Goal: Task Accomplishment & Management: Use online tool/utility

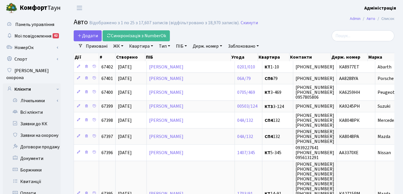
select select "25"
click at [284, 21] on h2 "Авто Відображено з 1 по 25 з 17,607 записів (відфільтровано з 18,970 записів). …" at bounding box center [234, 23] width 320 height 10
click at [290, 27] on h2 "Авто Відображено з 1 по 25 з 17,607 записів (відфільтровано з 18,970 записів). …" at bounding box center [234, 23] width 320 height 10
click at [309, 32] on div at bounding box center [343, 35] width 101 height 11
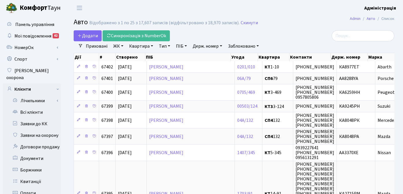
click at [296, 25] on h2 "Авто Відображено з 1 по 25 з 17,607 записів (відфільтровано з 18,970 записів). …" at bounding box center [234, 23] width 320 height 10
click at [295, 24] on h2 "Авто Відображено з 1 по 25 з 17,607 записів (відфільтровано з 18,970 записів). …" at bounding box center [234, 23] width 320 height 10
click at [296, 35] on div at bounding box center [343, 35] width 101 height 11
click at [295, 31] on div at bounding box center [343, 35] width 101 height 11
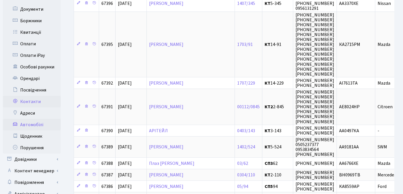
scroll to position [183, 0]
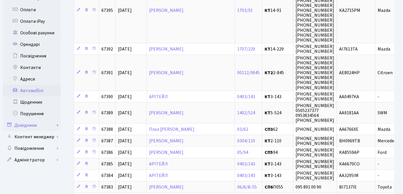
click at [36, 121] on link "Довідники" at bounding box center [32, 126] width 58 height 12
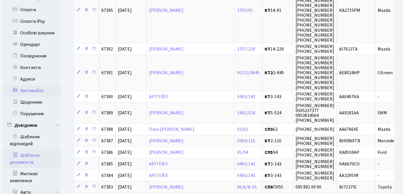
click at [30, 150] on link "Шаблони документів" at bounding box center [32, 159] width 58 height 18
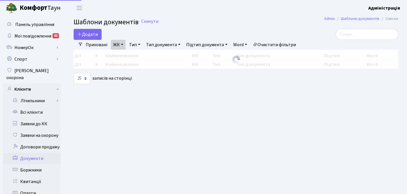
select select "25"
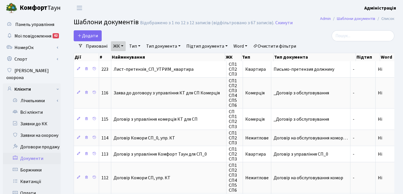
click at [283, 46] on link "Очистити фільтри" at bounding box center [275, 46] width 48 height 10
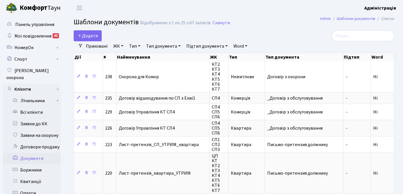
click at [136, 45] on link "Тип" at bounding box center [135, 46] width 16 height 10
click at [163, 33] on div "Додати" at bounding box center [179, 35] width 211 height 11
click at [163, 47] on link "Тип документа" at bounding box center [163, 46] width 39 height 10
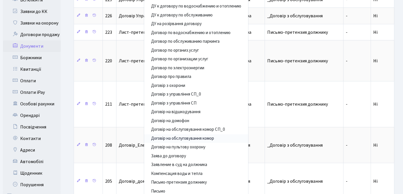
scroll to position [115, 0]
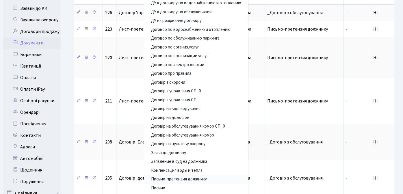
click at [203, 177] on link "Письмо-претензия должнику" at bounding box center [196, 179] width 104 height 9
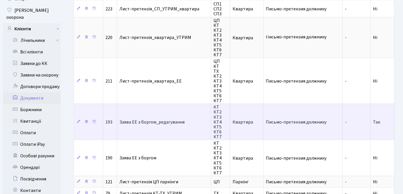
scroll to position [1, 0]
click at [288, 120] on span "Письмо-претензия должнику" at bounding box center [303, 122] width 74 height 5
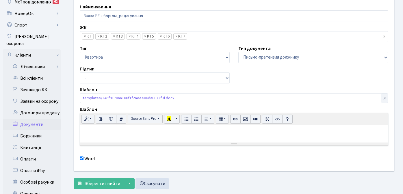
scroll to position [33, 0]
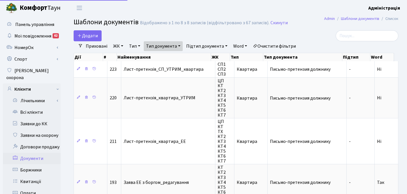
select select "25"
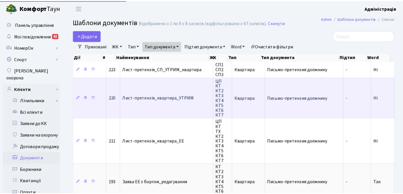
scroll to position [60, 0]
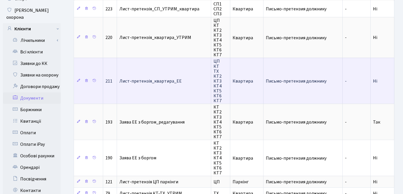
click at [298, 80] on span "Письмо-претензия должнику" at bounding box center [303, 81] width 74 height 5
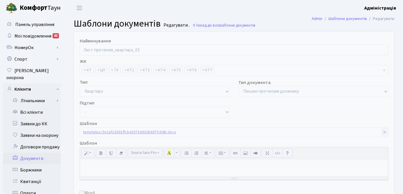
click at [132, 129] on link "templates/3e2af1d361ffcb420716dd2b63f7cb8b.docx" at bounding box center [129, 132] width 93 height 8
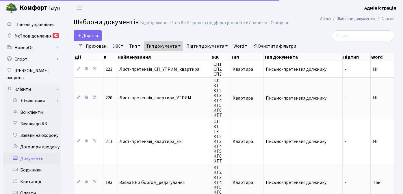
select select "25"
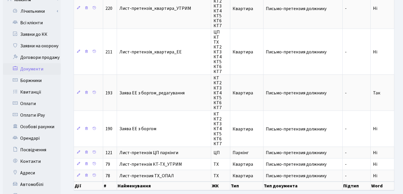
scroll to position [108, 0]
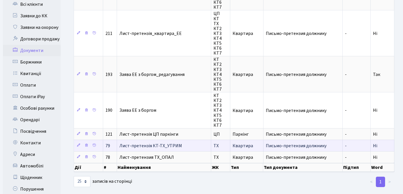
click at [274, 146] on span "Письмо-претензия должнику" at bounding box center [303, 145] width 74 height 5
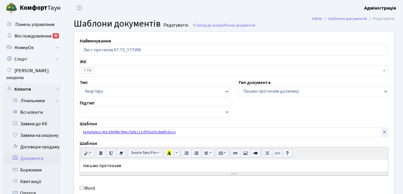
click at [131, 130] on link "templates/40c39d96c99ecfa81111d5feaf3c8a89.docx" at bounding box center [129, 132] width 93 height 8
click at [29, 107] on link "Всі клієнти" at bounding box center [32, 113] width 58 height 12
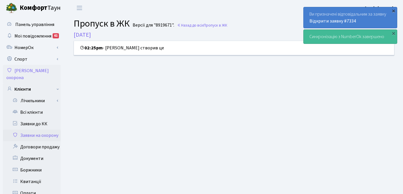
click at [394, 10] on div "×" at bounding box center [393, 11] width 6 height 6
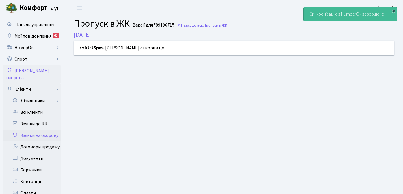
click at [394, 10] on div "×" at bounding box center [393, 11] width 6 height 6
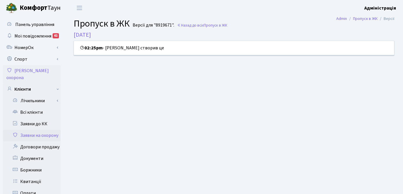
click at [238, 10] on header "[PERSON_NAME] Адміністрація Мій обліковий запис Вийти" at bounding box center [201, 8] width 403 height 16
click at [38, 10] on b "Комфорт" at bounding box center [34, 7] width 28 height 9
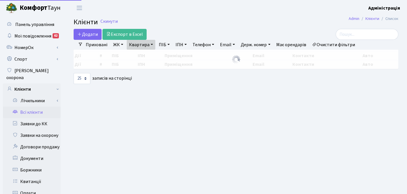
select select "25"
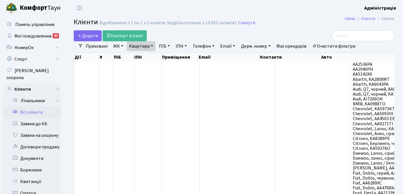
click at [339, 47] on link "Очистити фільтри" at bounding box center [334, 46] width 48 height 10
